Goal: Task Accomplishment & Management: Manage account settings

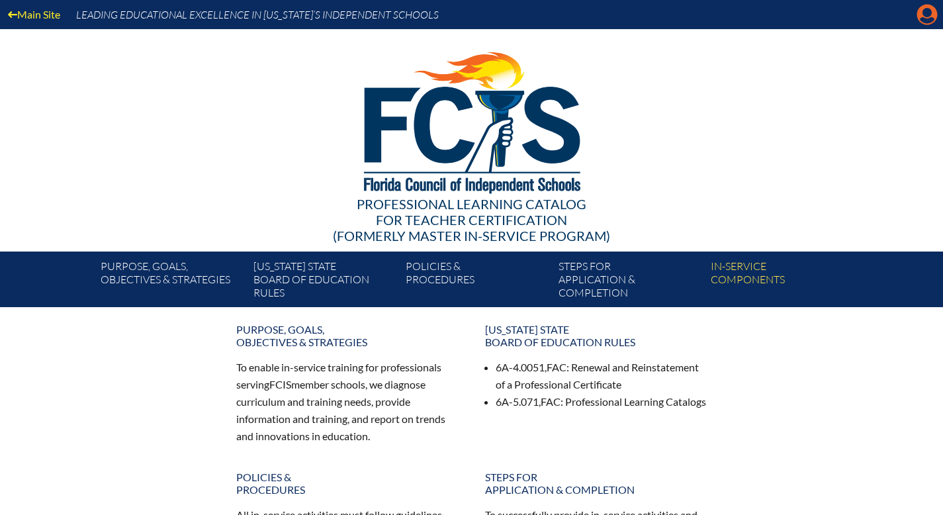
click at [923, 19] on icon "Manage account" at bounding box center [927, 14] width 21 height 21
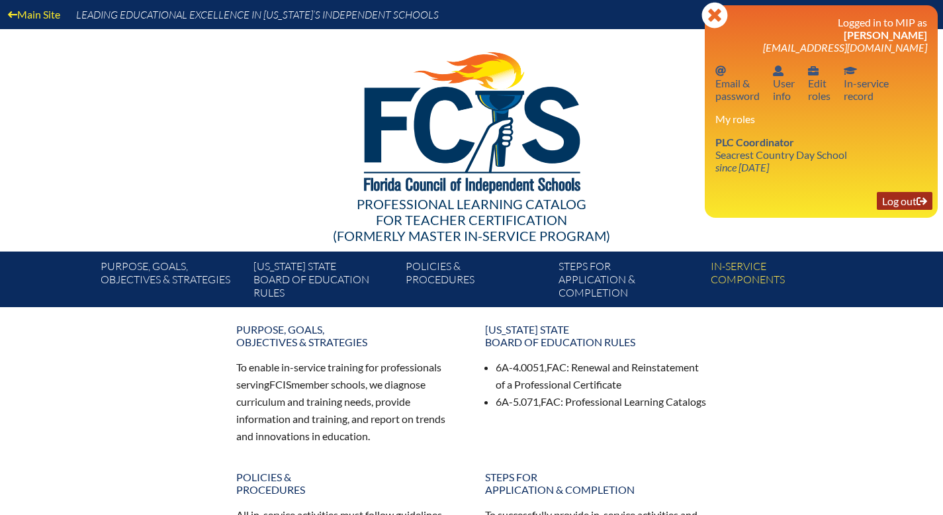
click at [890, 210] on link "Log out Log out" at bounding box center [905, 201] width 56 height 18
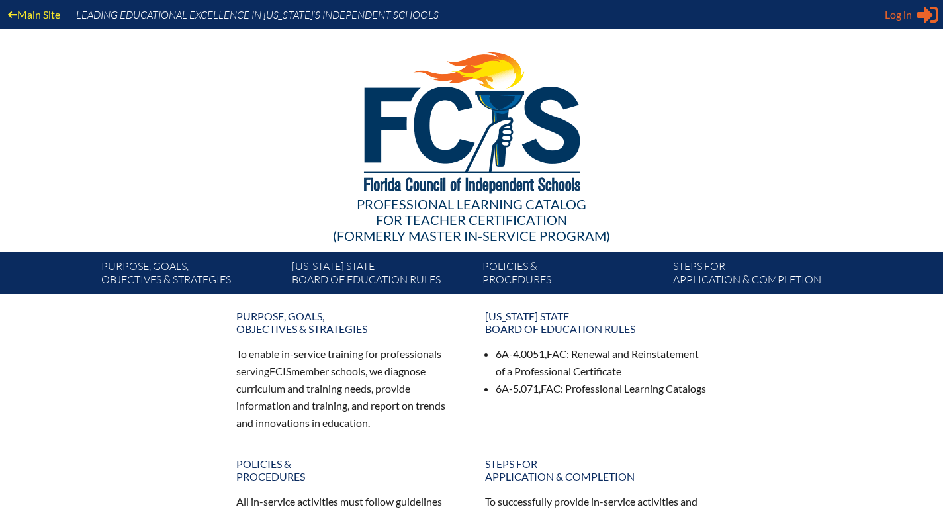
type input "aburchett@seacrest.org"
click at [896, 21] on span "Log in" at bounding box center [898, 15] width 27 height 16
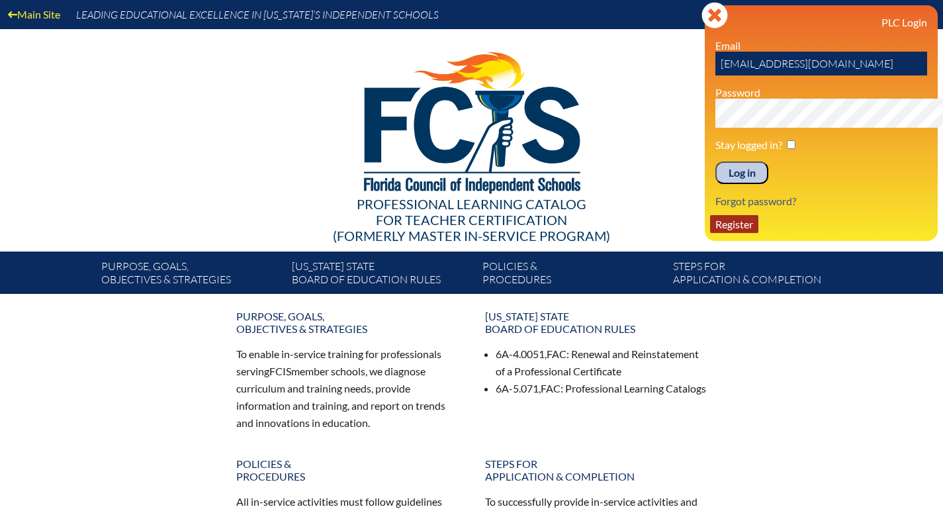
click at [710, 233] on link "Register" at bounding box center [734, 224] width 48 height 18
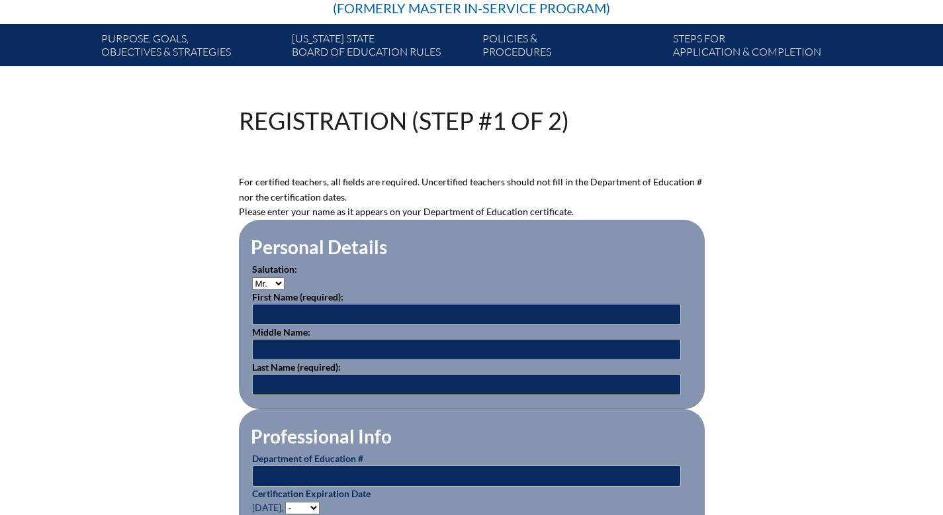
scroll to position [292, 0]
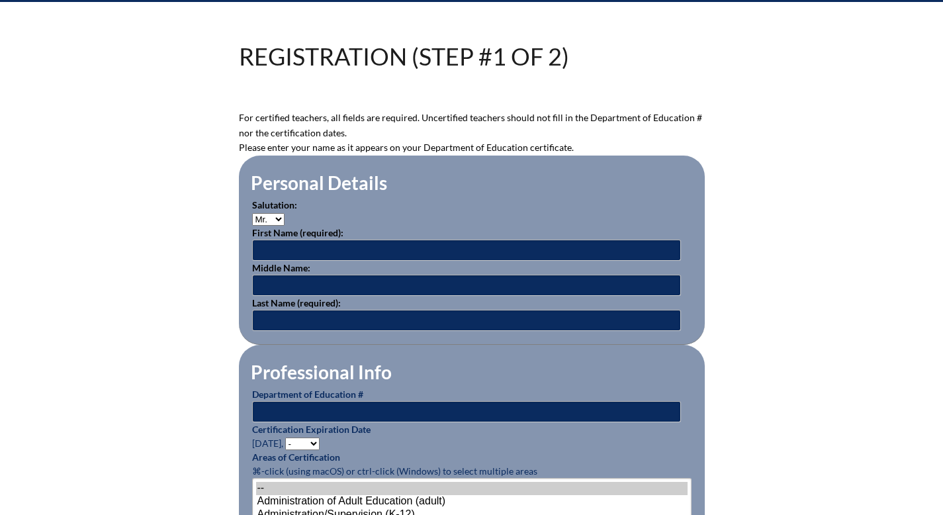
type input "[EMAIL_ADDRESS][DOMAIN_NAME]"
click at [252, 226] on select "Mr. Mrs. Ms. Dr. Rev." at bounding box center [268, 219] width 32 height 13
select select "Mrs."
click at [252, 226] on select "Mr. Mrs. Ms. Dr. Rev." at bounding box center [268, 219] width 32 height 13
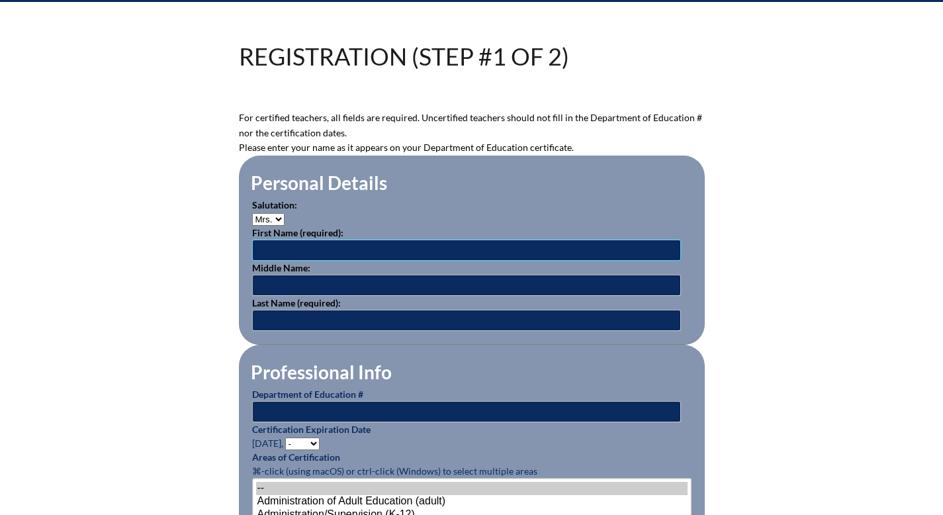
click at [256, 261] on input "text" at bounding box center [466, 250] width 429 height 21
type input "Gail"
click at [252, 331] on input "text" at bounding box center [466, 320] width 429 height 21
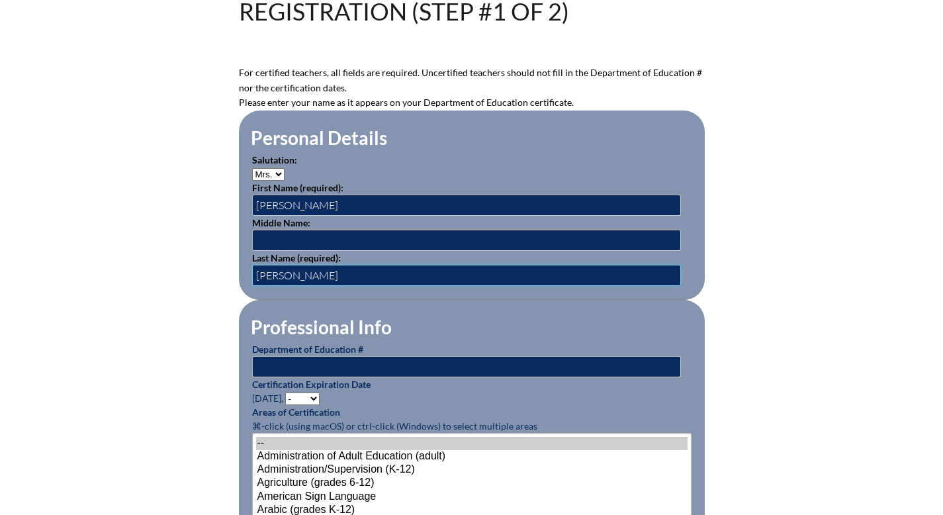
scroll to position [338, 0]
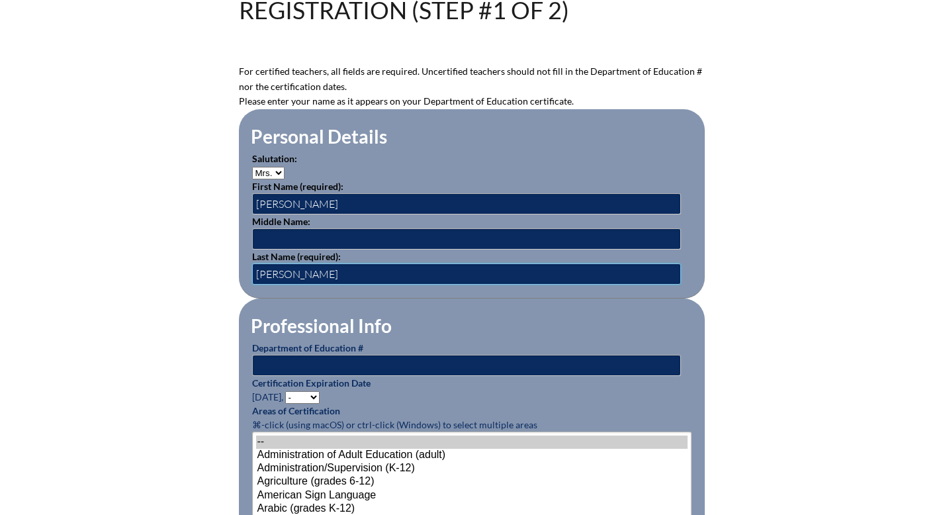
type input "Bourque"
click at [291, 376] on input "text" at bounding box center [466, 365] width 429 height 21
type input "681536"
click at [285, 404] on select "- 2031 2030 2029 2028 2027 2026 2025 2024 2023 2022 2021 2020 2019 2018 2017 20…" at bounding box center [302, 397] width 34 height 13
select select "2029"
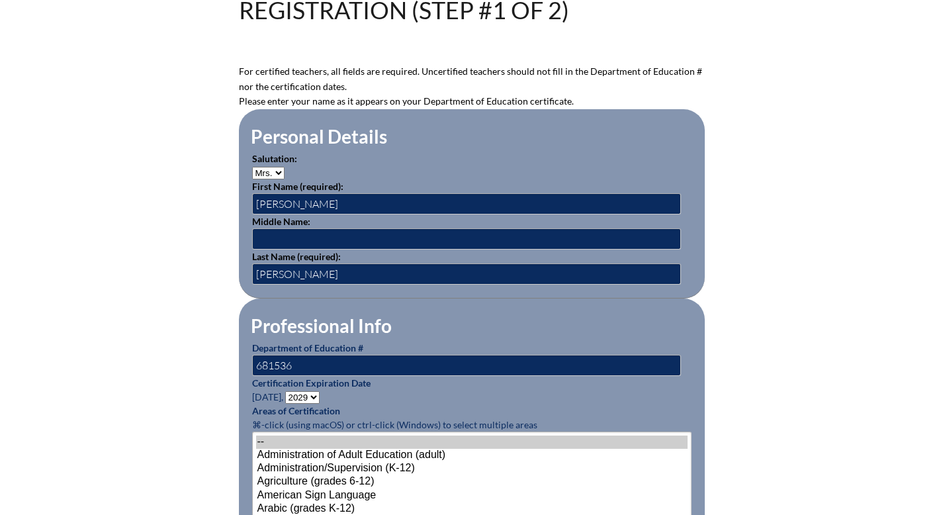
click at [285, 404] on select "- 2031 2030 2029 2028 2027 2026 2025 2024 2023 2022 2021 2020 2019 2018 2017 20…" at bounding box center [302, 397] width 34 height 13
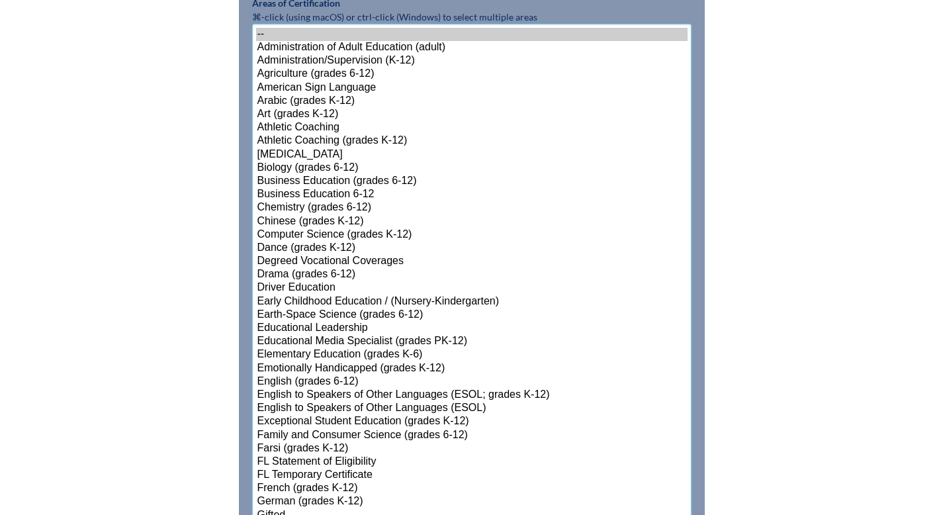
scroll to position [833, 0]
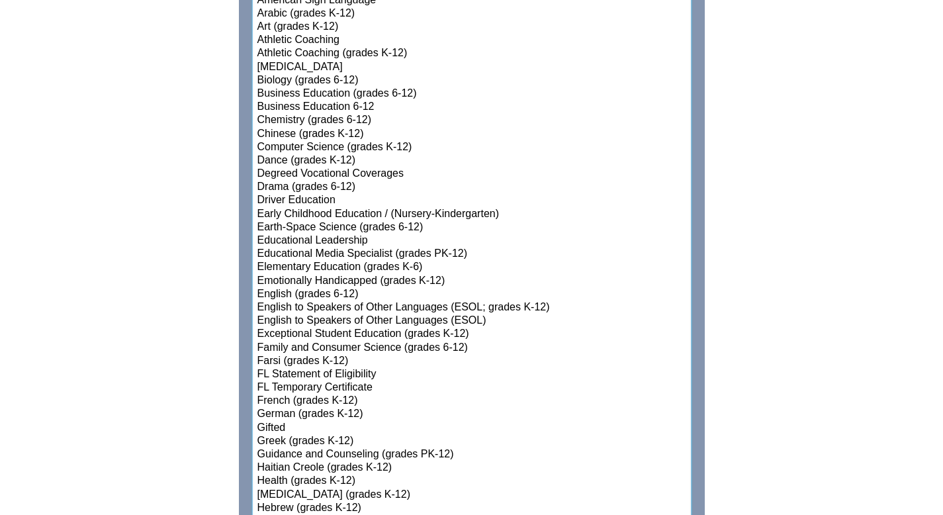
select select"]"] "15131"
click at [284, 416] on select"]"] "-- Administration of Adult Education (adult) Administration/Supervision (K-12) …" at bounding box center [471, 494] width 439 height 1117
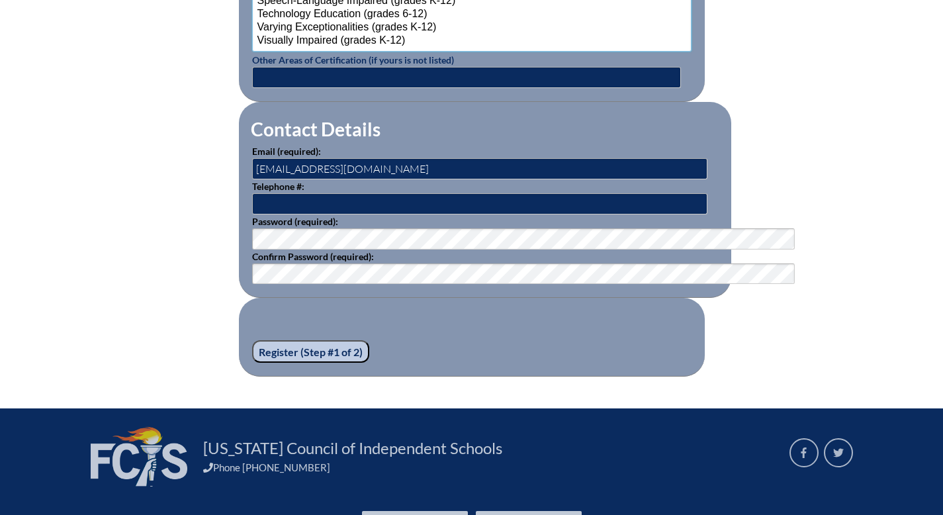
scroll to position [1836, 0]
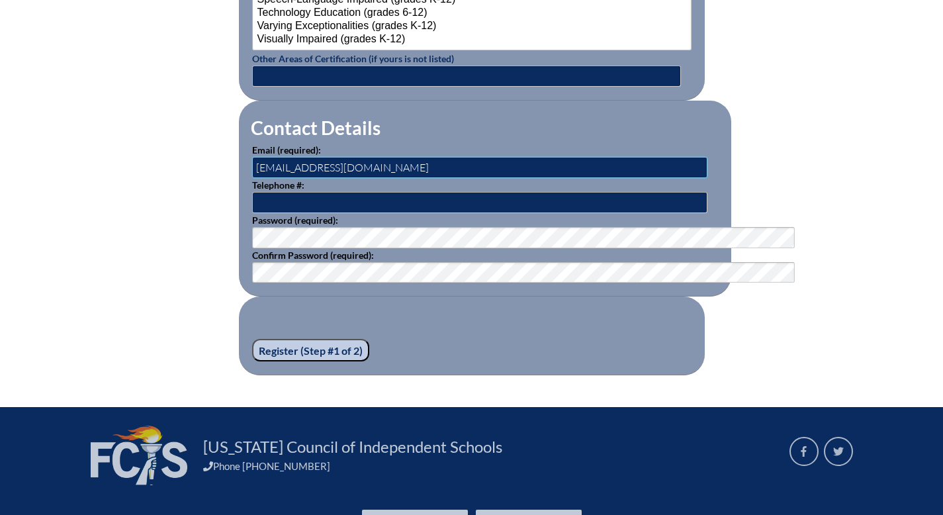
click at [323, 178] on input "[EMAIL_ADDRESS][DOMAIN_NAME]" at bounding box center [479, 167] width 455 height 21
type input "a"
type input "gbourque@seacrest.org"
click at [498, 375] on fieldset "Register (Step #1 of 2)" at bounding box center [472, 335] width 466 height 79
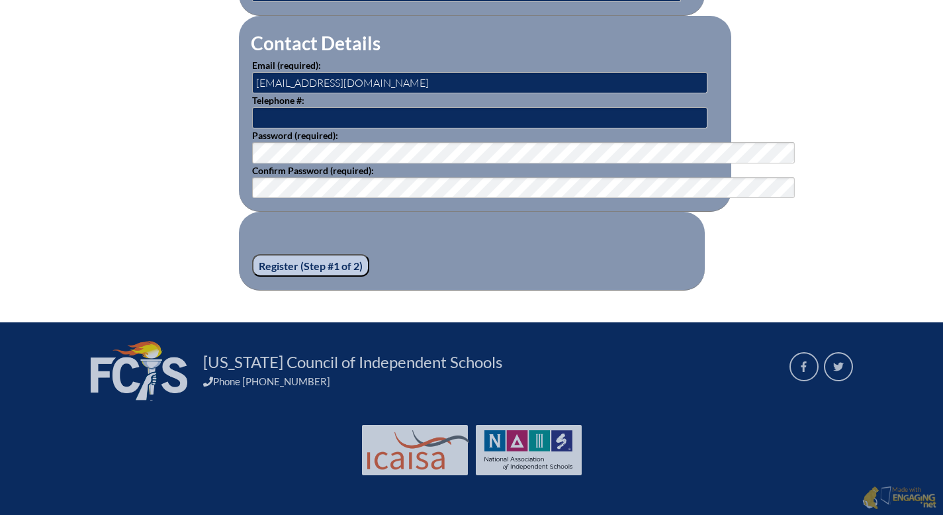
scroll to position [2038, 0]
click at [252, 254] on input "Register (Step #1 of 2)" at bounding box center [310, 265] width 117 height 23
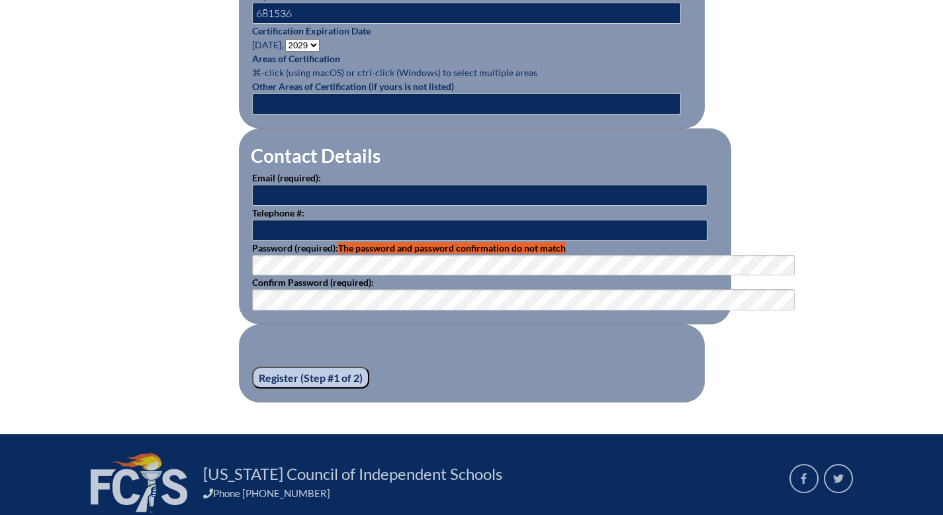
scroll to position [762, 0]
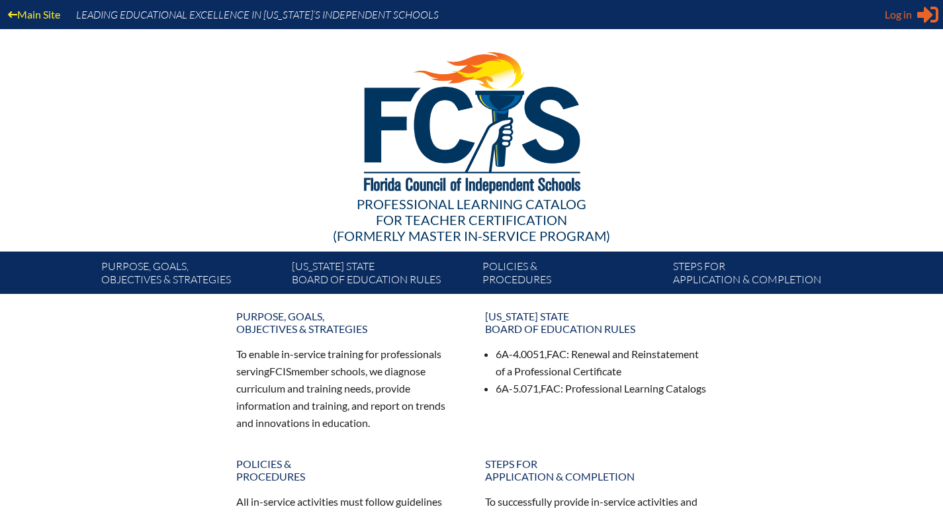
click at [885, 22] on span "Log in" at bounding box center [898, 15] width 27 height 16
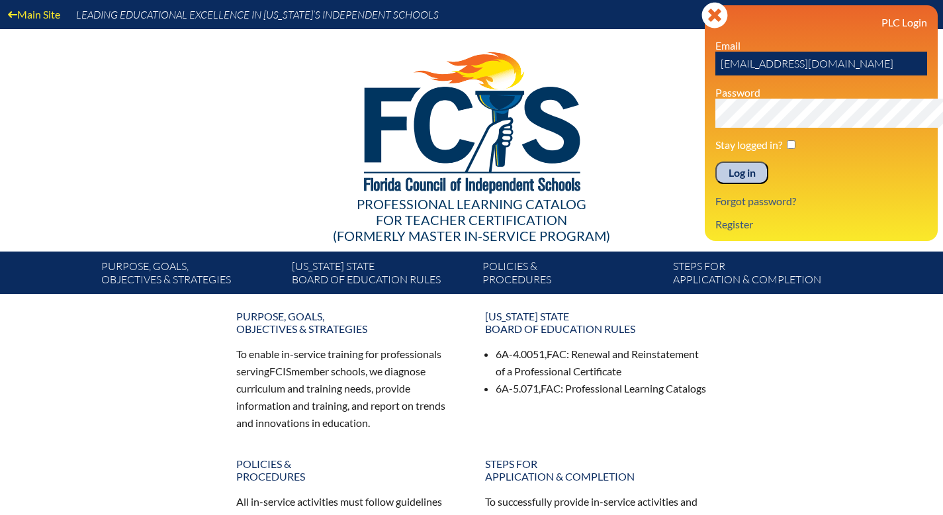
click at [815, 75] on input "aburchett@seacrest.org" at bounding box center [821, 64] width 212 height 24
type input "a"
click at [799, 230] on p "Register" at bounding box center [821, 224] width 212 height 13
click at [710, 233] on link "Register" at bounding box center [734, 224] width 48 height 18
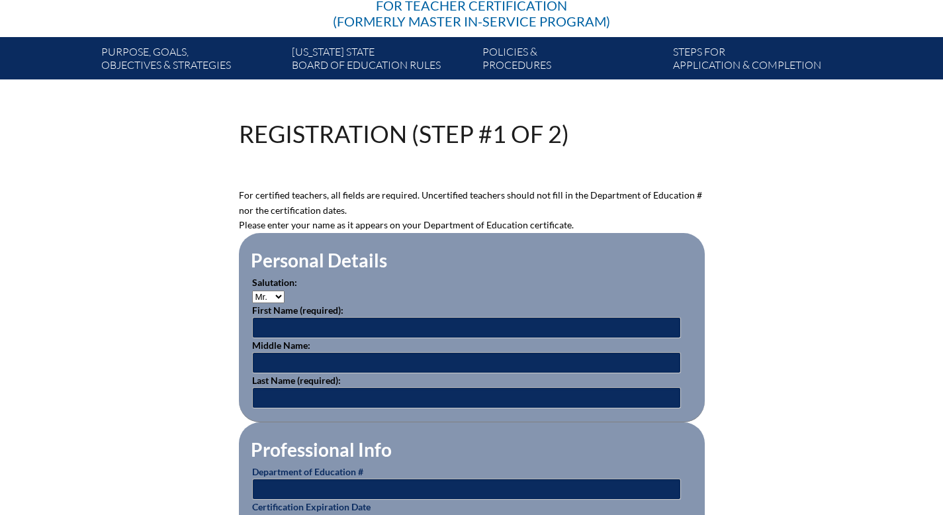
scroll to position [279, 0]
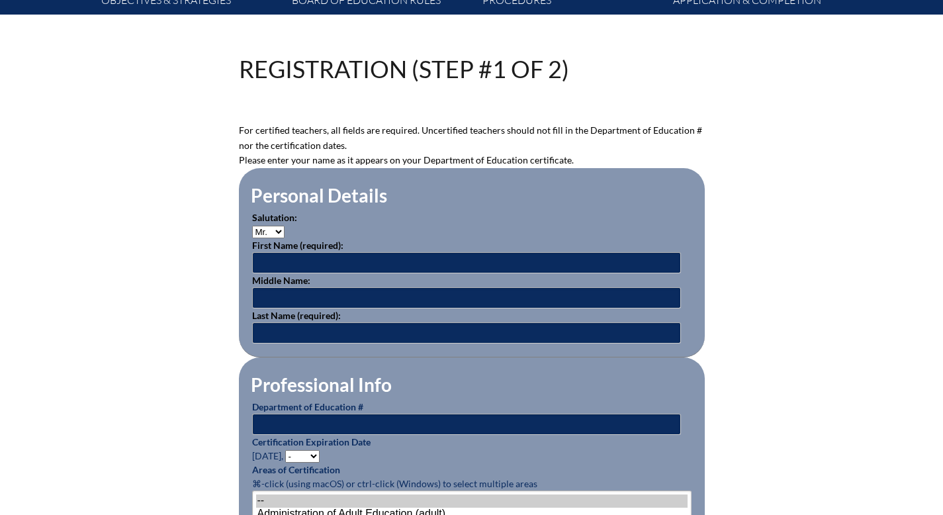
type input "aburchett@seacrest.org"
click at [252, 238] on select "Mr. Mrs. Ms. Dr. Rev." at bounding box center [268, 232] width 32 height 13
select select "Mrs."
click at [252, 238] on select "Mr. Mrs. Ms. Dr. Rev." at bounding box center [268, 232] width 32 height 13
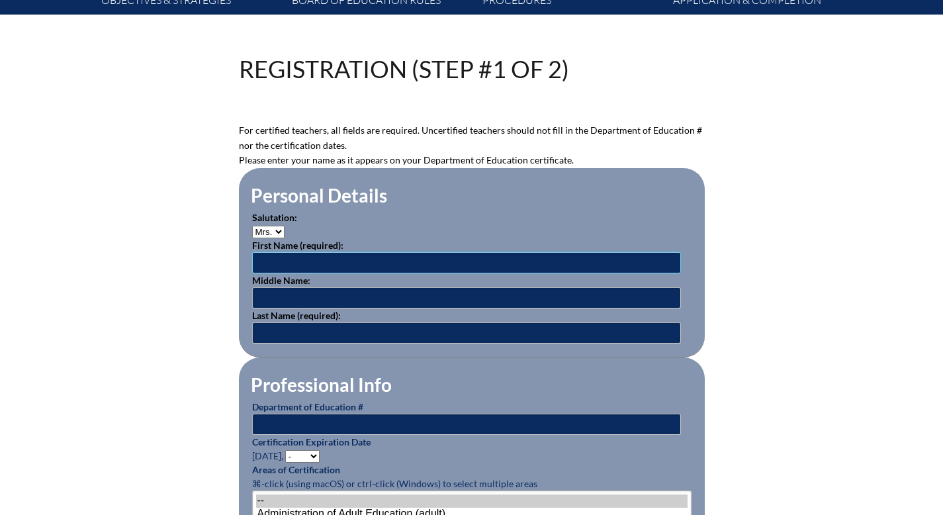
click at [252, 273] on input "text" at bounding box center [466, 262] width 429 height 21
type input "Gail"
click at [252, 343] on input "text" at bounding box center [466, 332] width 429 height 21
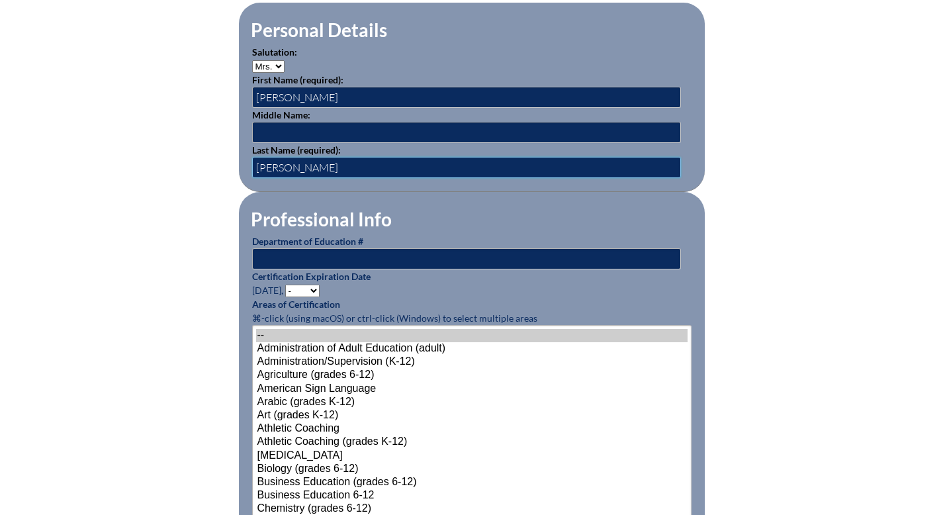
scroll to position [459, 0]
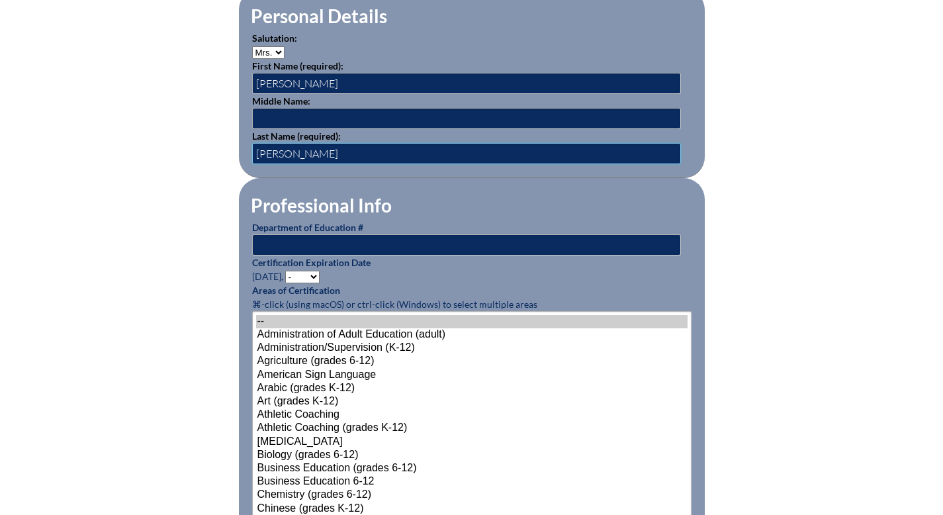
type input "Bourque"
click at [289, 255] on input "text" at bounding box center [466, 244] width 429 height 21
type input "681536"
click at [285, 283] on select "- 2031 2030 2029 2028 2027 2026 2025 2024 2023 2022 2021 2020 2019 2018 2017 20…" at bounding box center [302, 277] width 34 height 13
select select "2029"
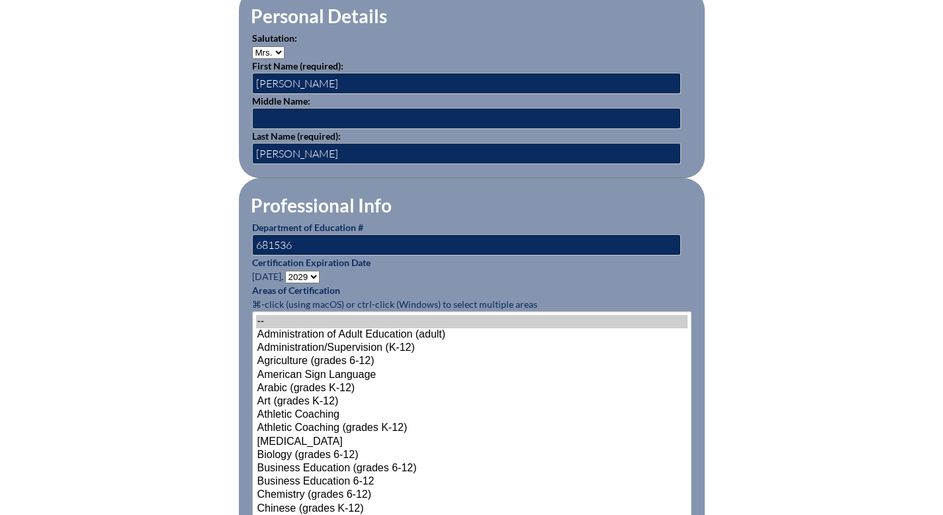
click at [285, 283] on select "- 2031 2030 2029 2028 2027 2026 2025 2024 2023 2022 2021 2020 2019 2018 2017 20…" at bounding box center [302, 277] width 34 height 13
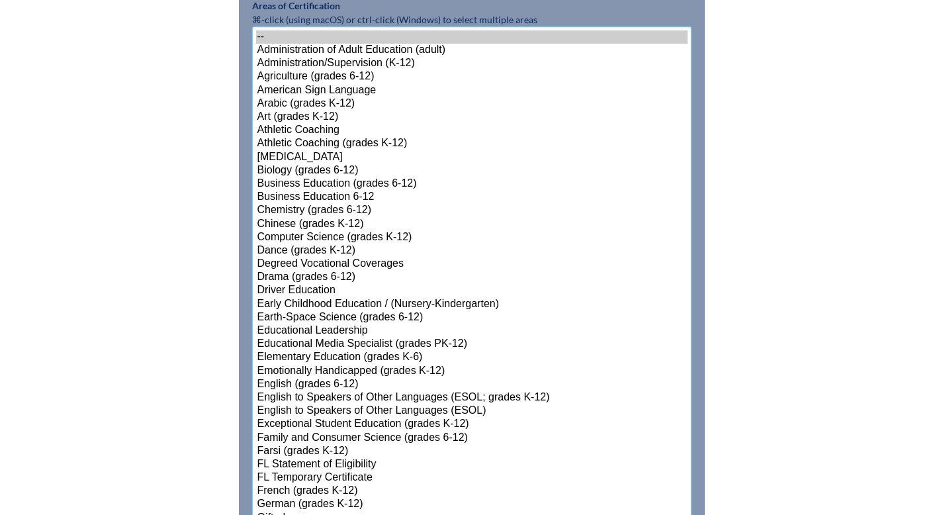
scroll to position [833, 0]
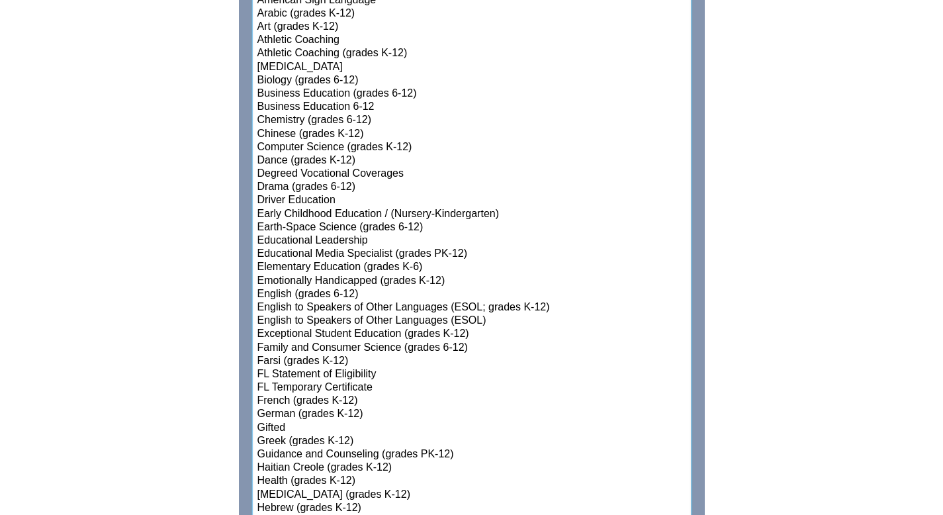
select select"]"] "15131"
click at [290, 420] on select"]"] "-- Administration of Adult Education (adult) Administration/Supervision (K-12) …" at bounding box center [471, 494] width 439 height 1117
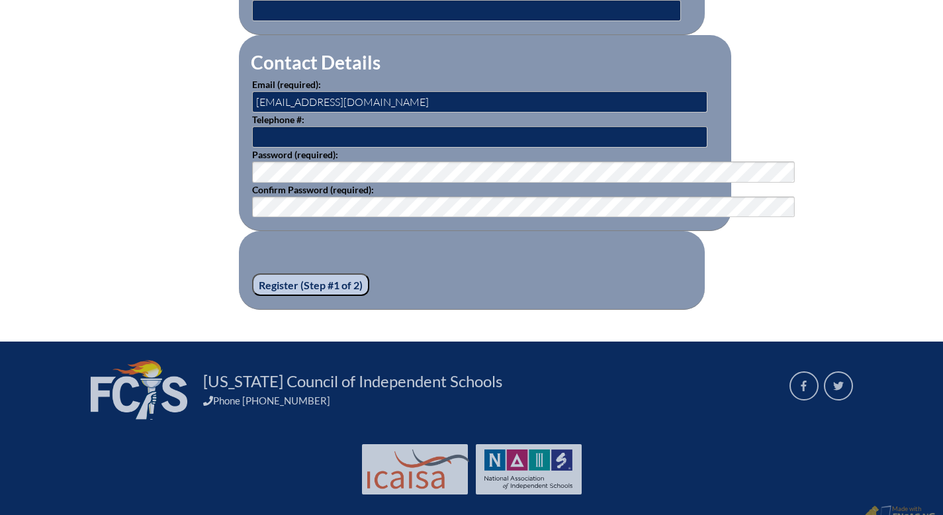
scroll to position [1956, 0]
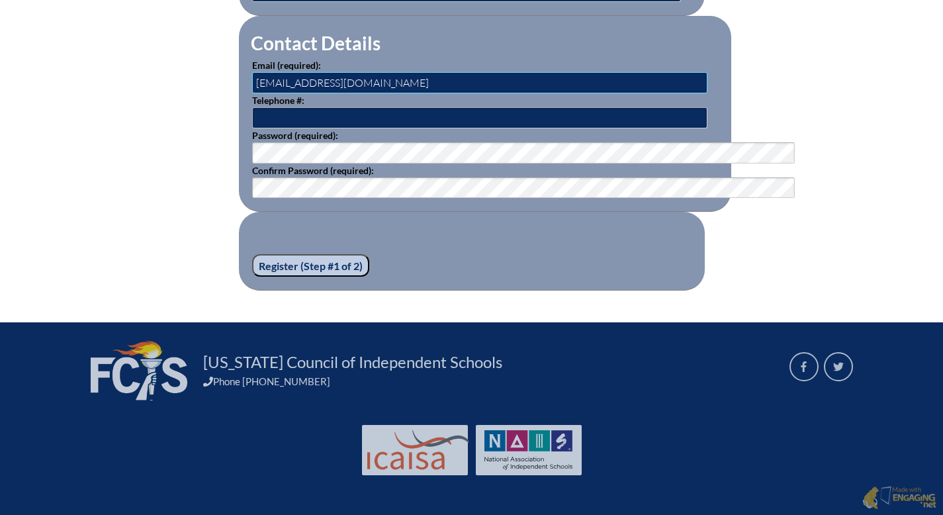
click at [336, 93] on input "[EMAIL_ADDRESS][DOMAIN_NAME]" at bounding box center [479, 82] width 455 height 21
type input "a"
type input "gbourque@seacrest.org"
click at [519, 287] on fieldset "Register (Step #1 of 2)" at bounding box center [472, 251] width 466 height 79
click at [259, 277] on input "Register (Step #1 of 2)" at bounding box center [310, 265] width 117 height 23
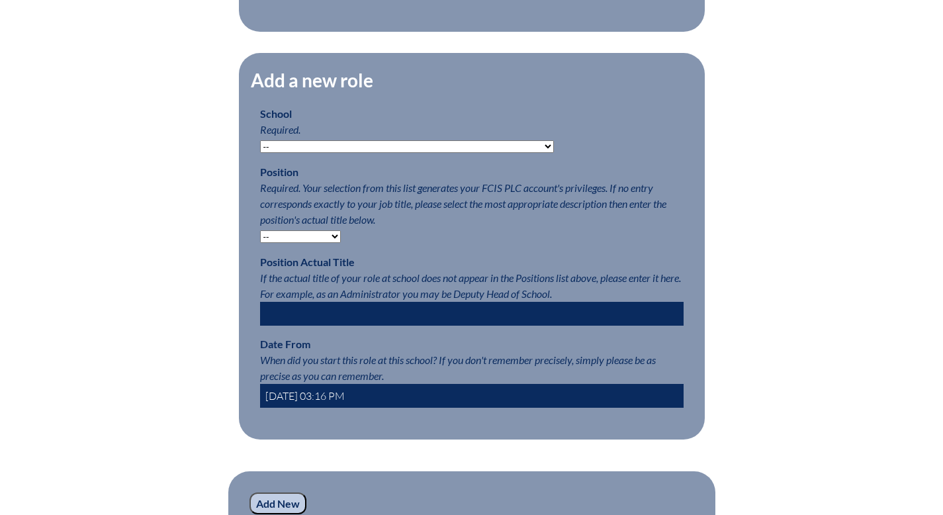
scroll to position [635, 0]
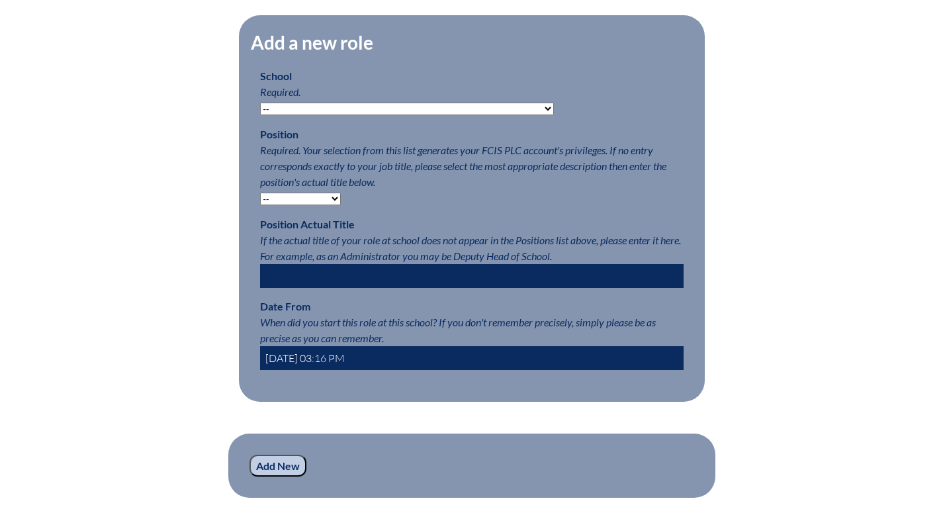
click at [487, 115] on select "-- [MEDICAL_DATA] Inspired Academy Academy at [GEOGRAPHIC_DATA] Academy at the …" at bounding box center [407, 109] width 294 height 13
select select "20337"
click at [260, 115] on select "-- [MEDICAL_DATA] Inspired Academy Academy at [GEOGRAPHIC_DATA] Academy at the …" at bounding box center [407, 109] width 294 height 13
click at [300, 205] on select "-- Teacher PLC Coordinator Head of School Administrator" at bounding box center [300, 199] width 81 height 13
select select "15563"
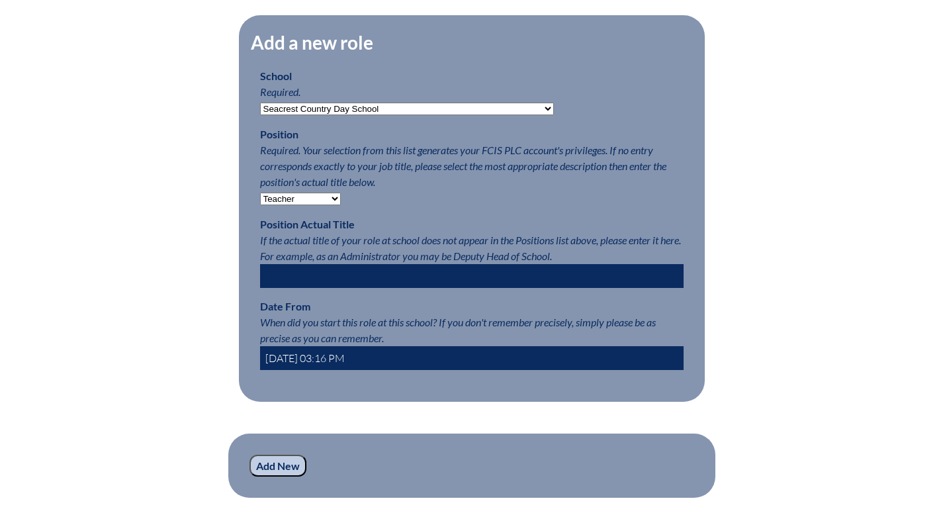
click at [260, 205] on select "-- Teacher PLC Coordinator Head of School Administrator" at bounding box center [300, 199] width 81 height 13
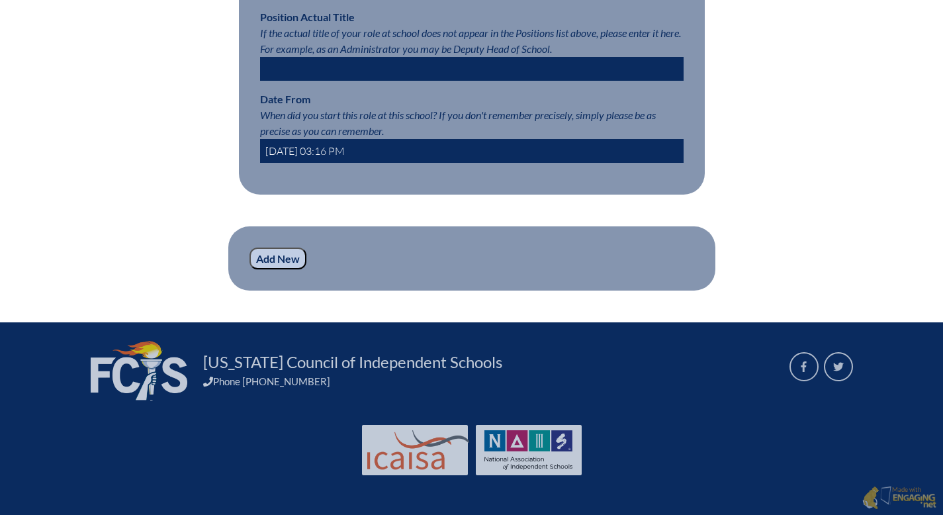
scroll to position [1050, 0]
click at [250, 270] on input "Add New" at bounding box center [278, 259] width 57 height 23
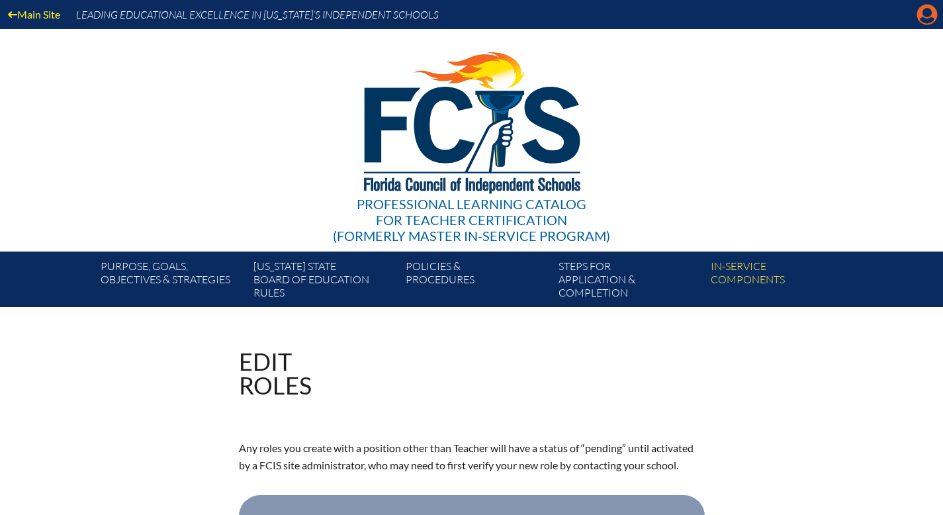
click at [923, 14] on icon "Manage account" at bounding box center [927, 14] width 21 height 21
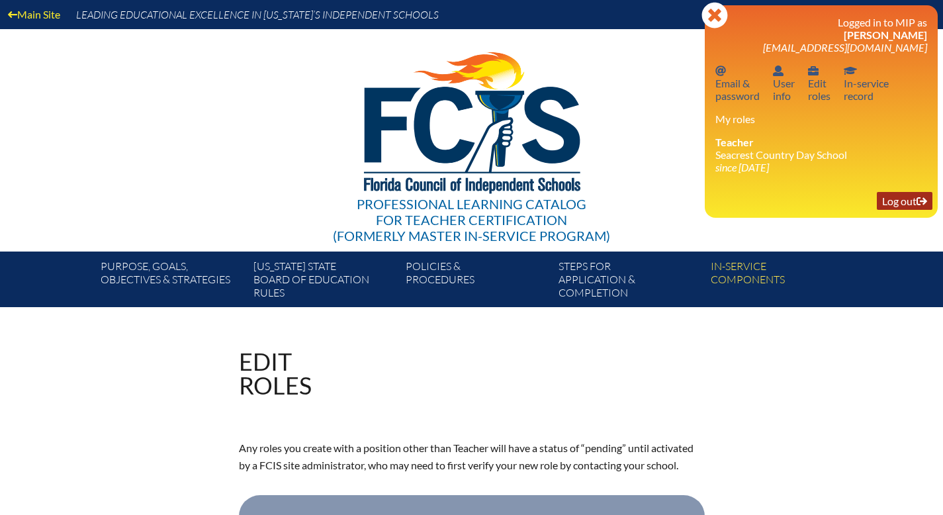
click at [896, 210] on link "Log out Log out" at bounding box center [905, 201] width 56 height 18
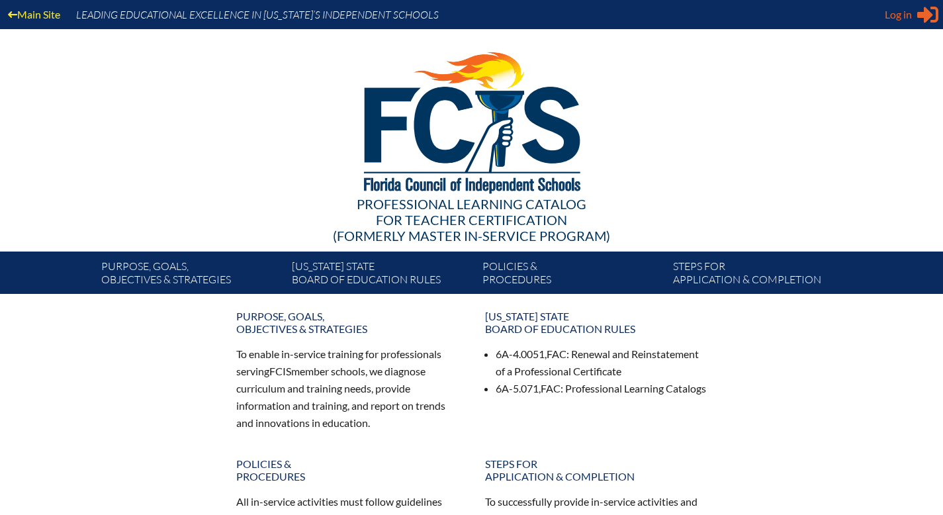
type input "[EMAIL_ADDRESS][DOMAIN_NAME]"
click at [885, 19] on span "Log in" at bounding box center [898, 15] width 27 height 16
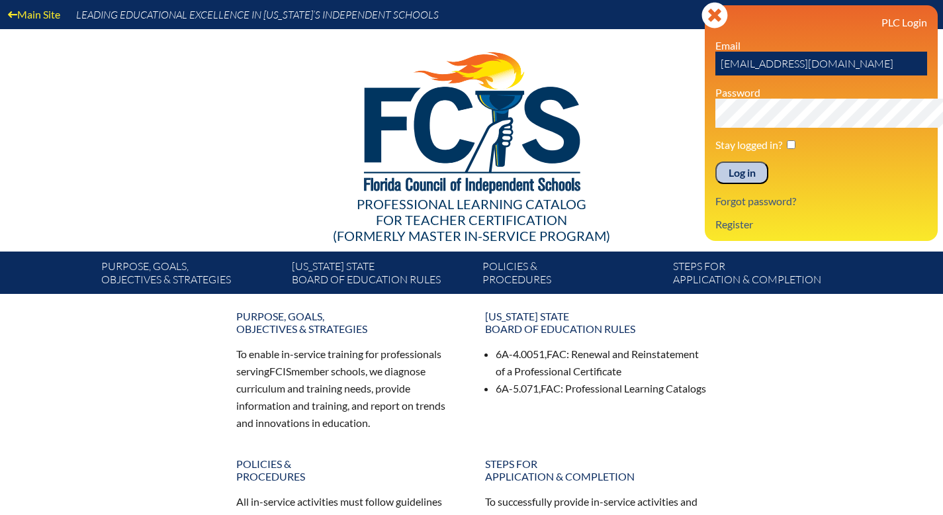
click at [715, 184] on input "Log in" at bounding box center [741, 172] width 53 height 23
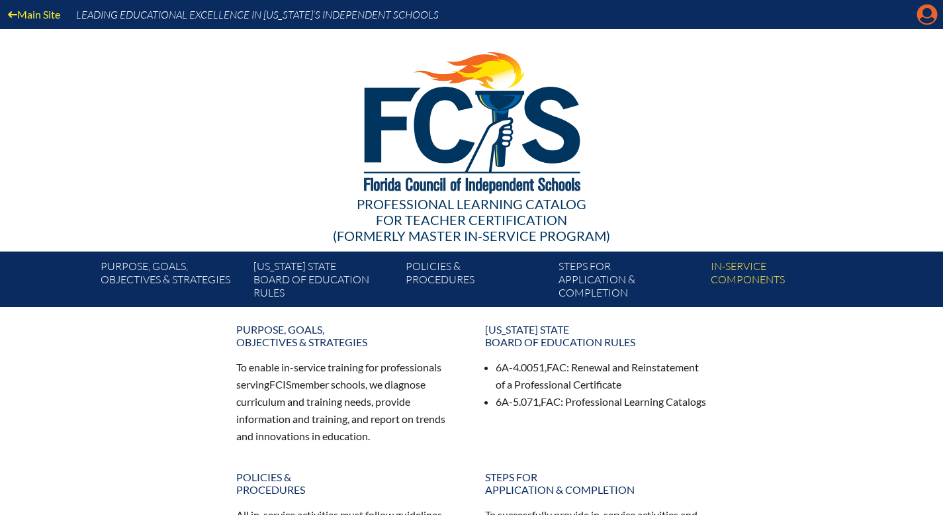
click at [925, 18] on icon "Manage account" at bounding box center [927, 14] width 21 height 21
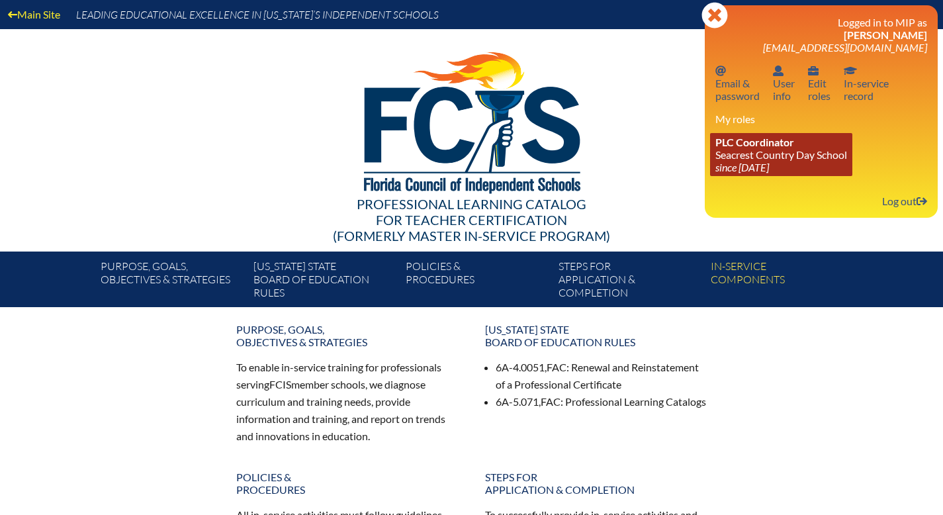
click at [733, 176] on link "PLC Coordinator [GEOGRAPHIC_DATA] since [DATE]" at bounding box center [781, 154] width 142 height 43
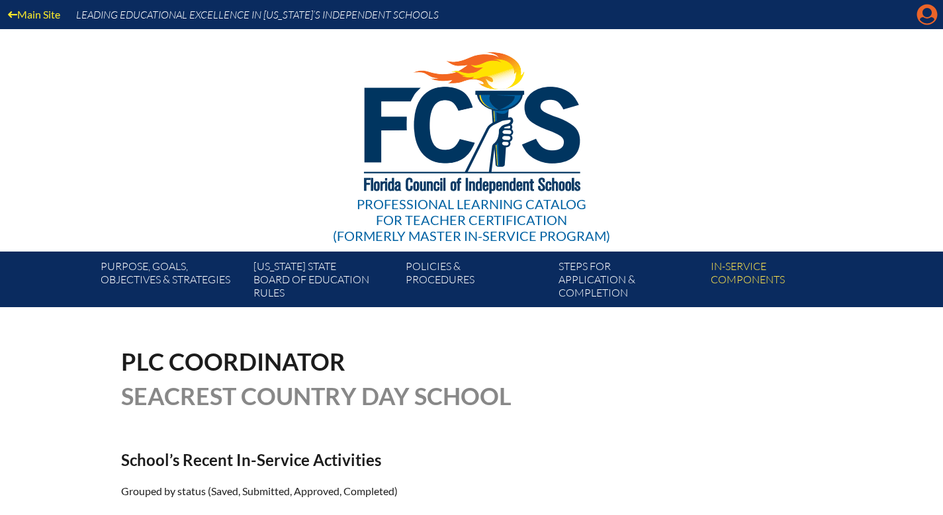
click at [917, 21] on icon at bounding box center [927, 15] width 21 height 21
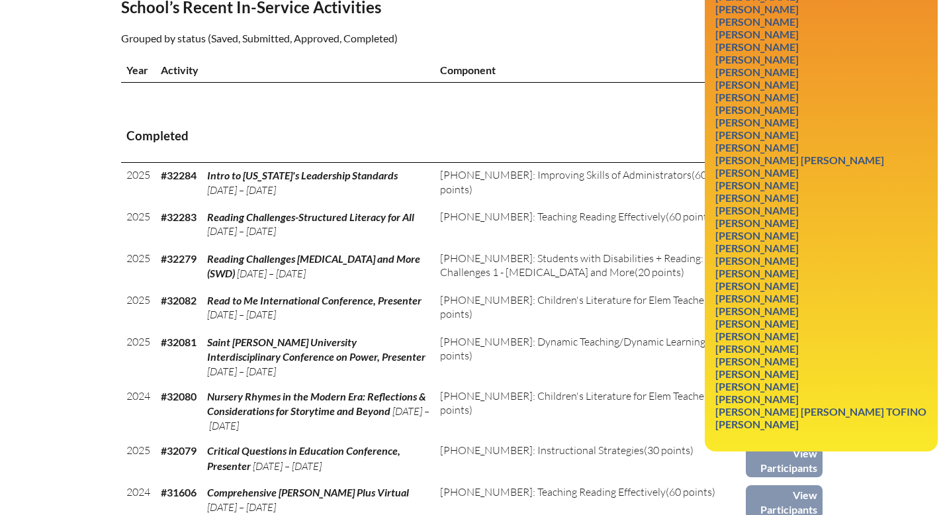
scroll to position [437, 0]
